Goal: Task Accomplishment & Management: Manage account settings

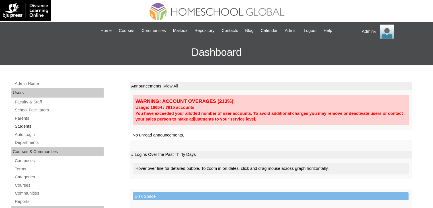
click at [22, 124] on link "Students" at bounding box center [58, 126] width 89 height 7
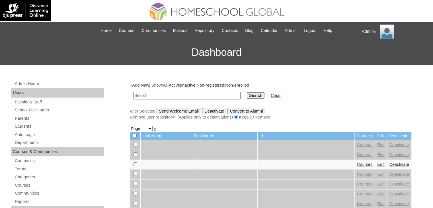
click at [182, 93] on input "text" at bounding box center [186, 96] width 107 height 8
click at [316, 101] on form "Search Clear" at bounding box center [271, 95] width 282 height 15
click at [168, 95] on input "text" at bounding box center [186, 96] width 107 height 8
type input "B"
type input "Neriah"
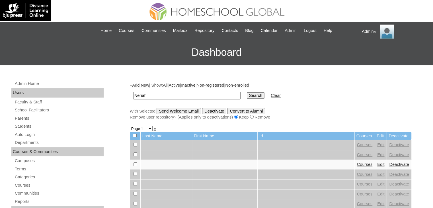
click at [247, 95] on input "Search" at bounding box center [256, 95] width 18 height 6
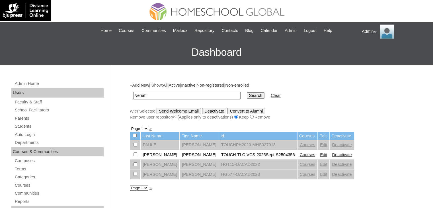
click at [320, 155] on link "Edit" at bounding box center [323, 154] width 7 height 5
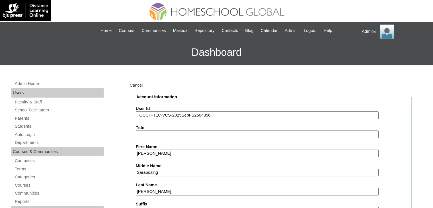
click at [133, 83] on link "Cancel" at bounding box center [136, 85] width 13 height 5
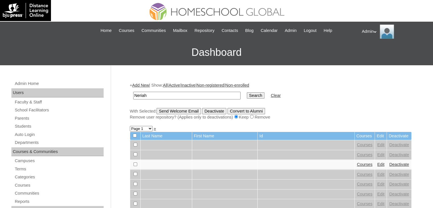
type input "Neriah"
click at [247, 96] on input "Search" at bounding box center [256, 95] width 18 height 6
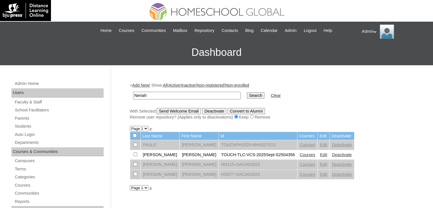
click at [333, 153] on link "Deactivate" at bounding box center [342, 154] width 20 height 5
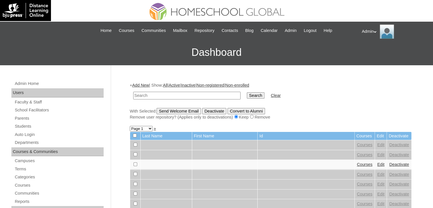
click at [96, 45] on h3 "Dashboard" at bounding box center [216, 53] width 427 height 26
